Goal: Find specific page/section: Find specific page/section

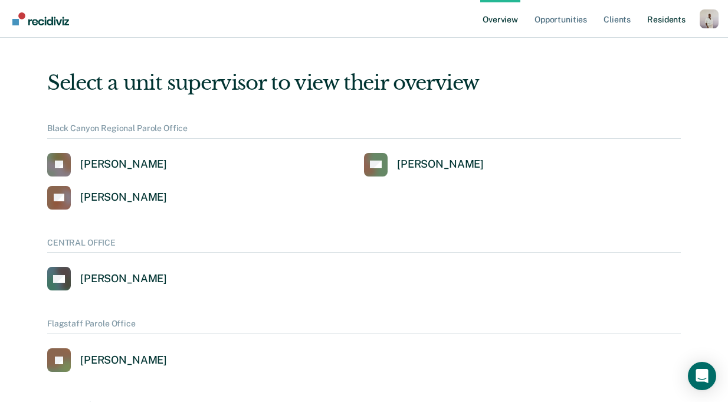
click at [676, 14] on link "Resident s" at bounding box center [666, 19] width 43 height 38
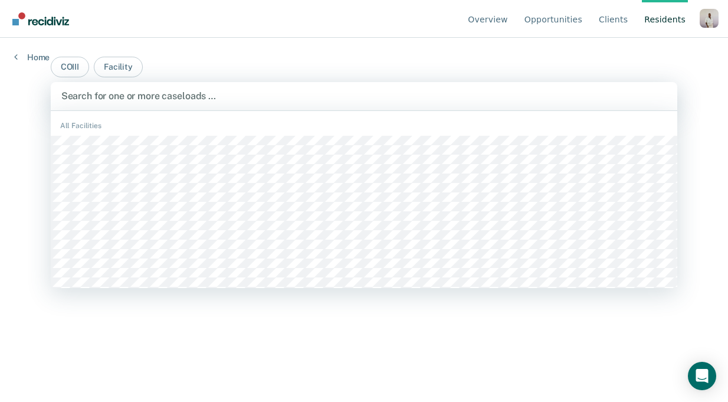
click at [415, 91] on div at bounding box center [364, 96] width 606 height 14
